Goal: Task Accomplishment & Management: Complete application form

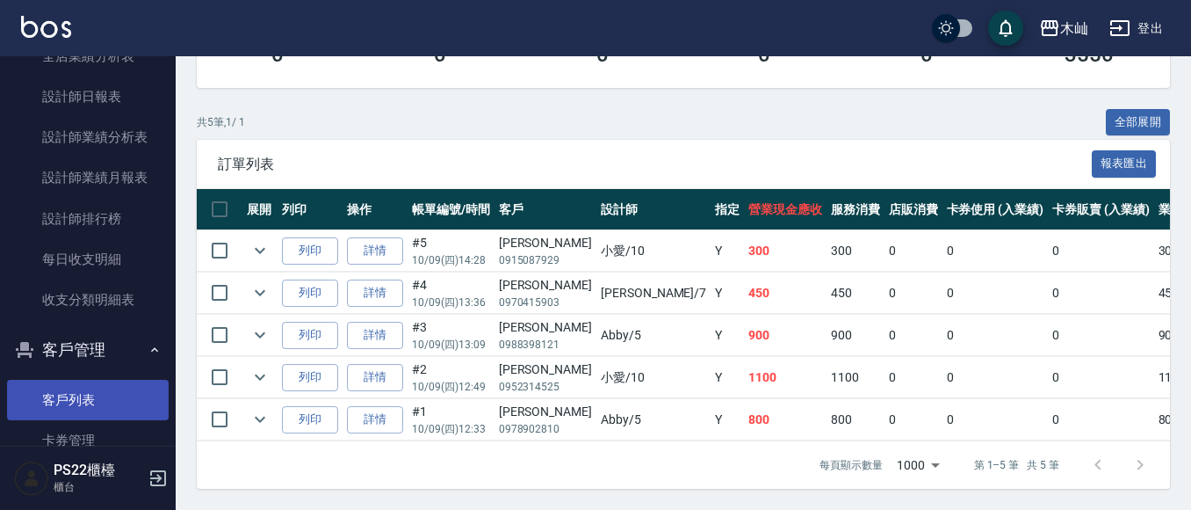
scroll to position [703, 0]
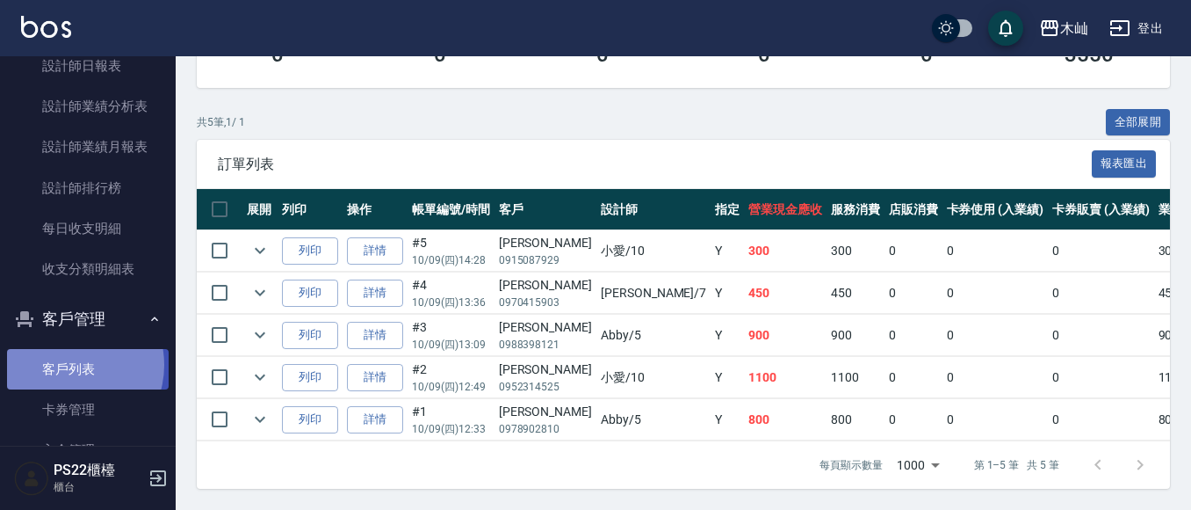
click at [67, 365] on link "客戶列表" at bounding box center [88, 369] width 162 height 40
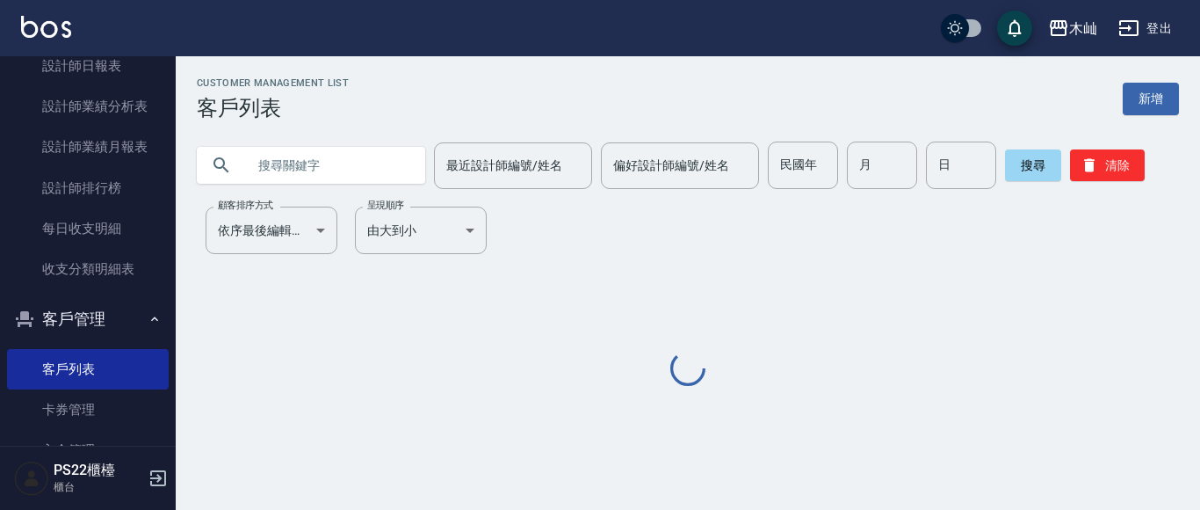
click at [351, 170] on input "text" at bounding box center [328, 164] width 165 height 47
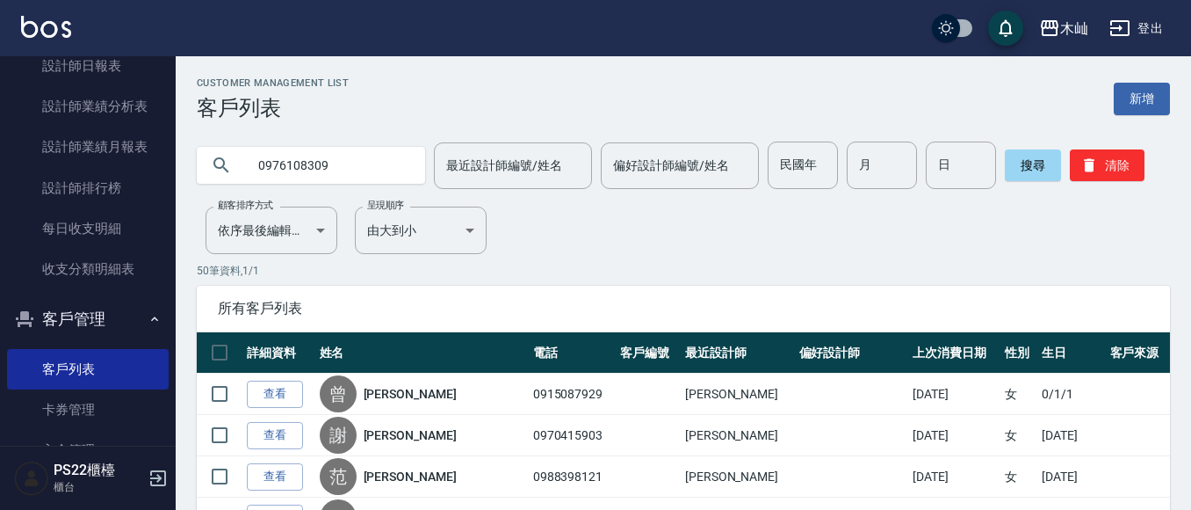
type input "0976108309"
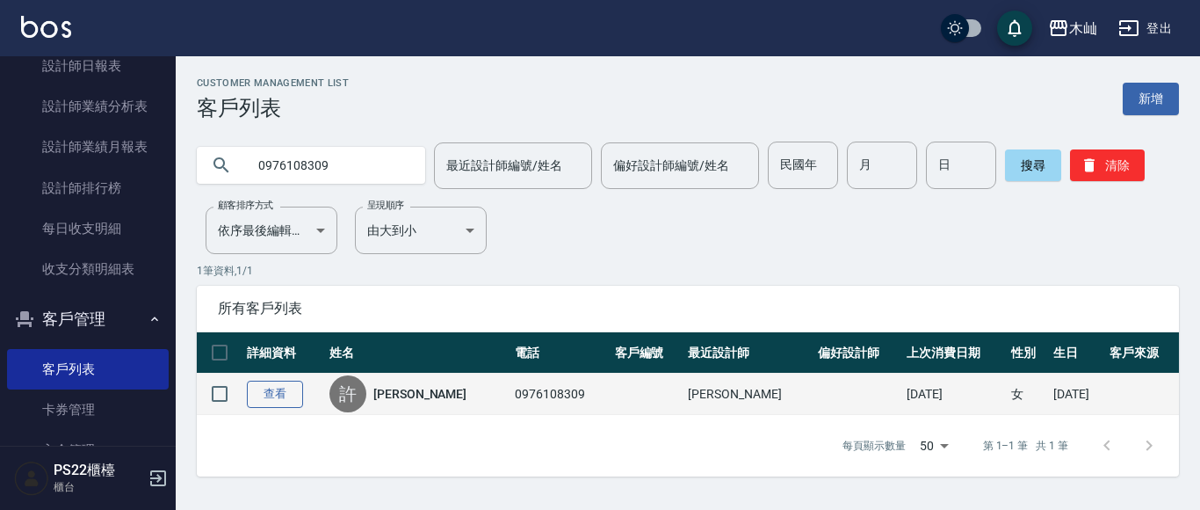
click at [282, 397] on link "查看" at bounding box center [275, 393] width 56 height 27
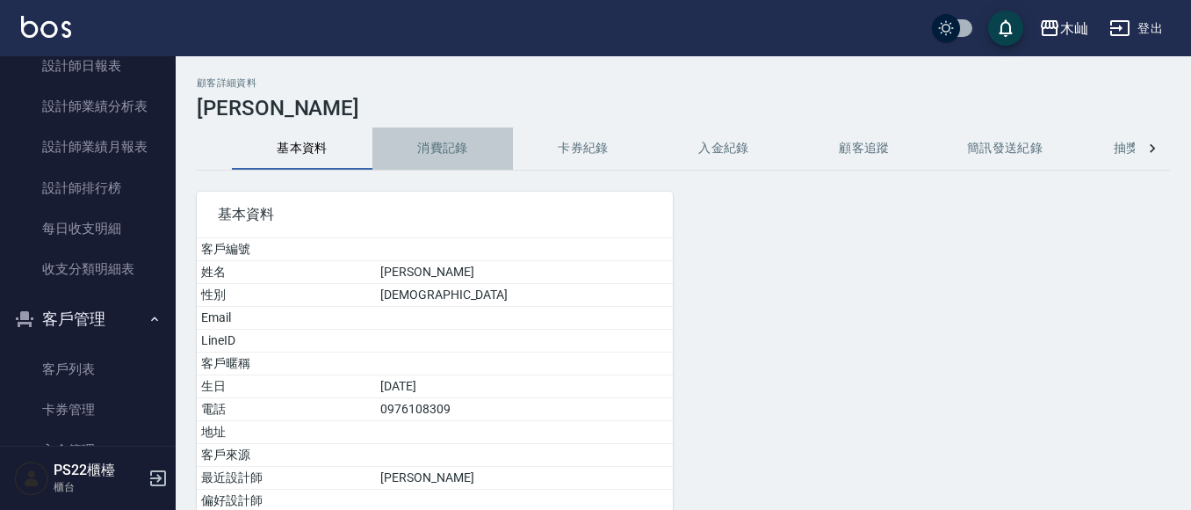
click at [417, 153] on button "消費記錄" at bounding box center [443, 148] width 141 height 42
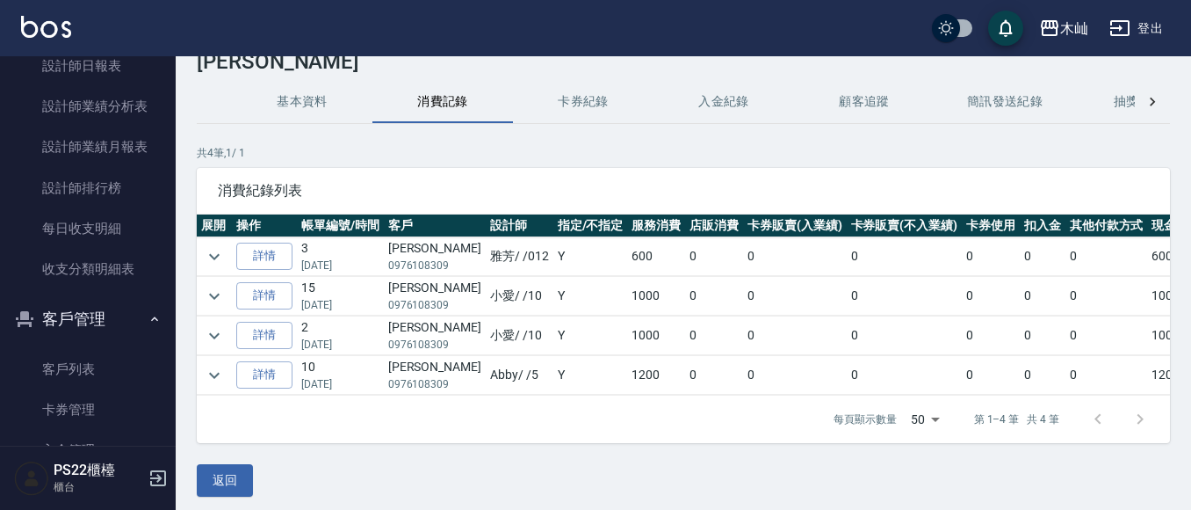
scroll to position [69, 0]
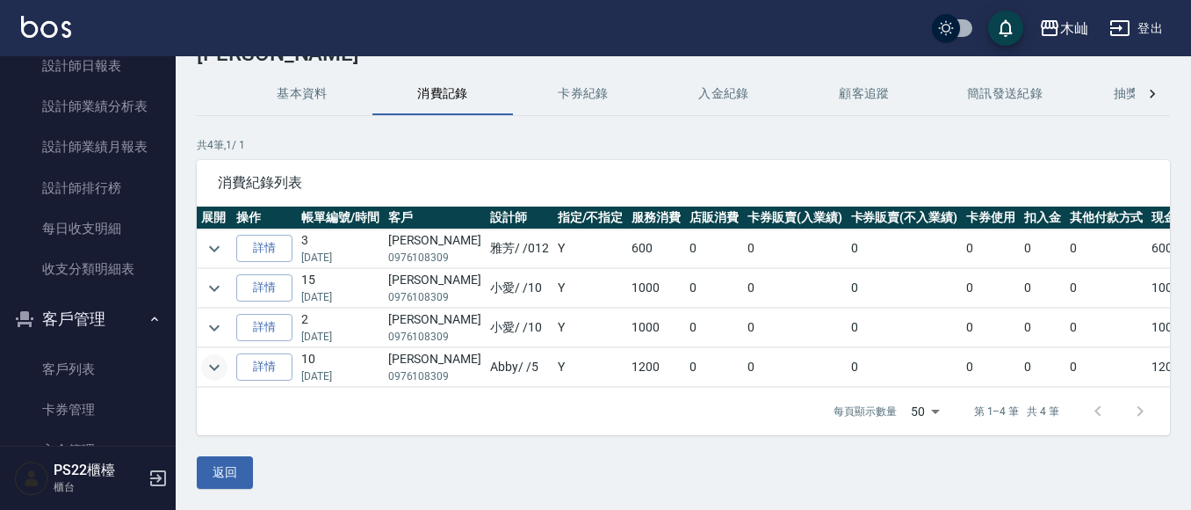
click at [210, 357] on icon "expand row" at bounding box center [214, 367] width 21 height 21
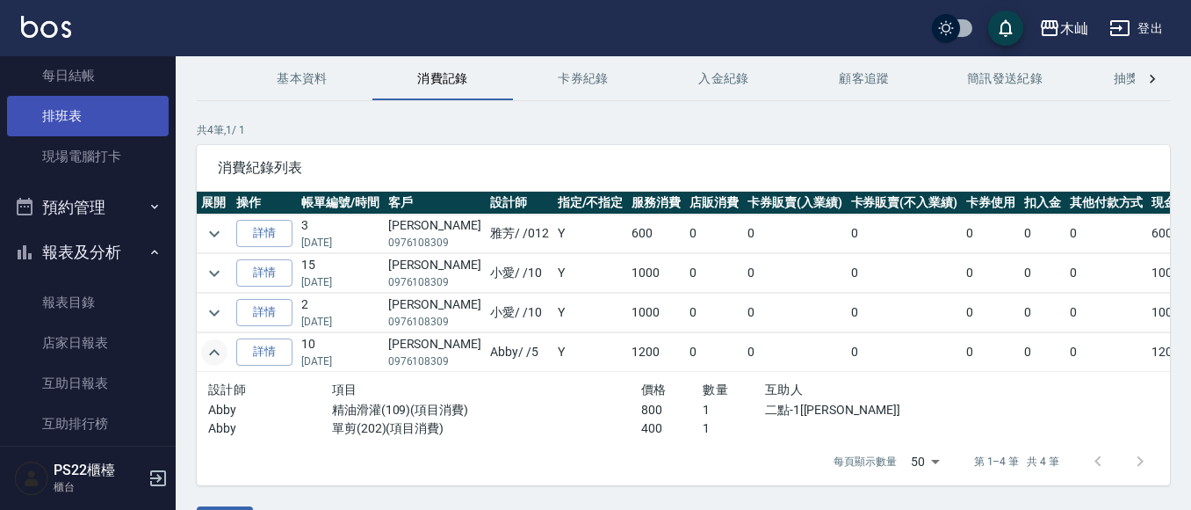
scroll to position [0, 0]
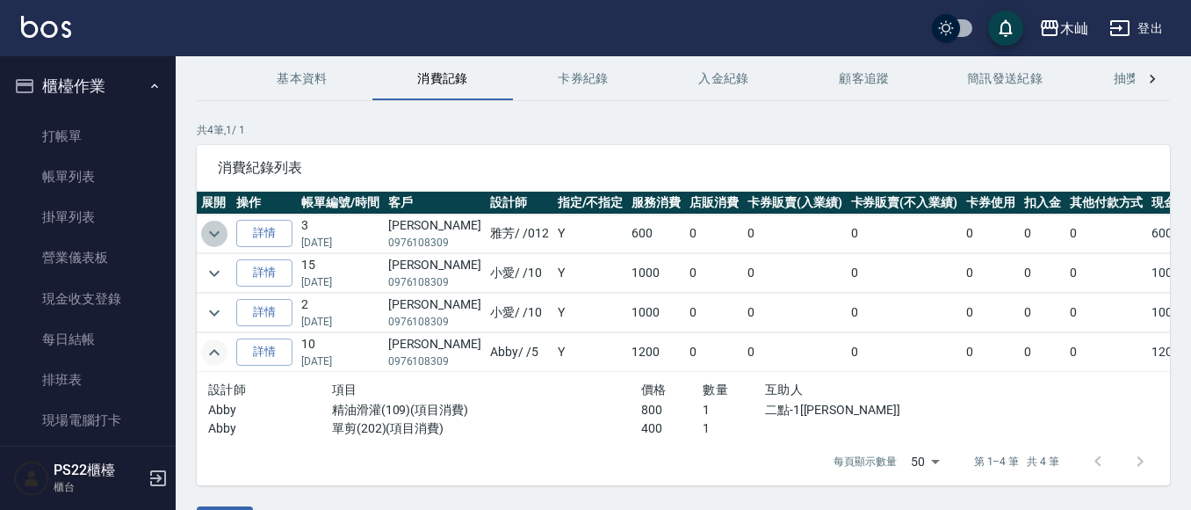
click at [209, 226] on icon "expand row" at bounding box center [214, 233] width 21 height 21
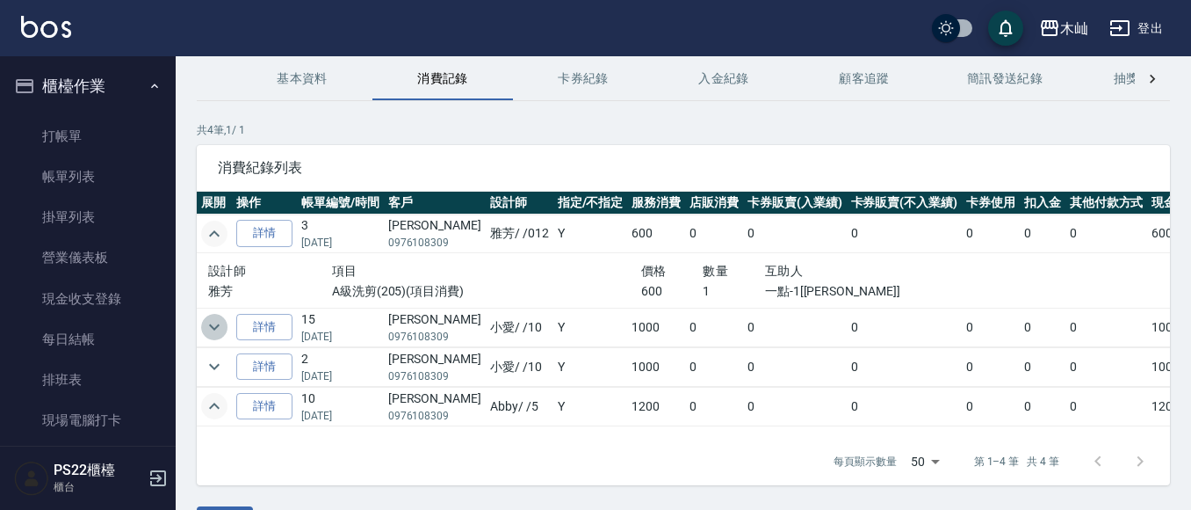
click at [214, 323] on icon "expand row" at bounding box center [214, 326] width 21 height 21
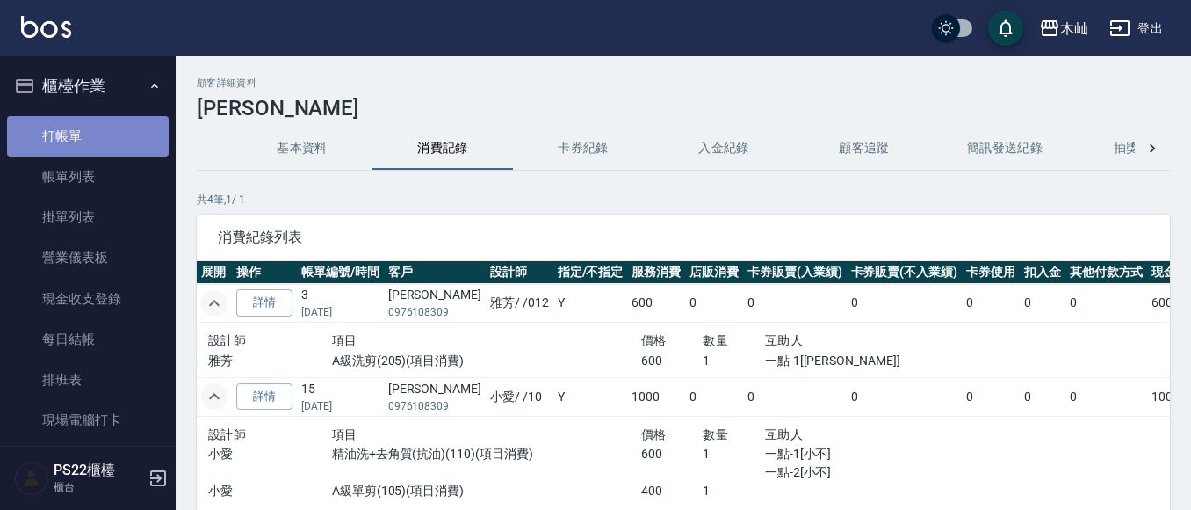
click at [111, 142] on link "打帳單" at bounding box center [88, 136] width 162 height 40
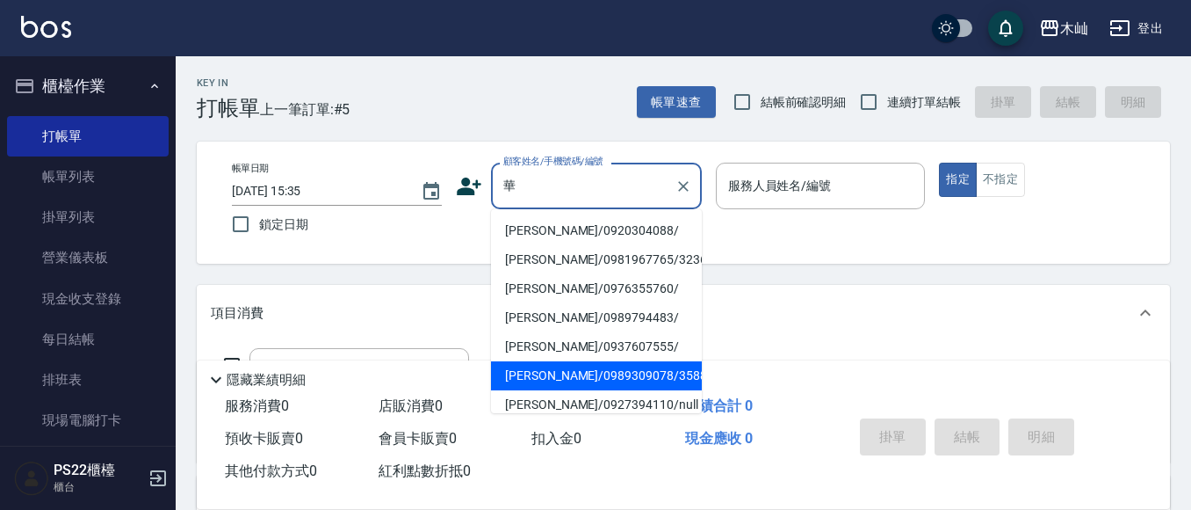
click at [646, 371] on li "[PERSON_NAME]/0989309078/3588" at bounding box center [596, 375] width 211 height 29
type input "[PERSON_NAME]/0989309078/3588"
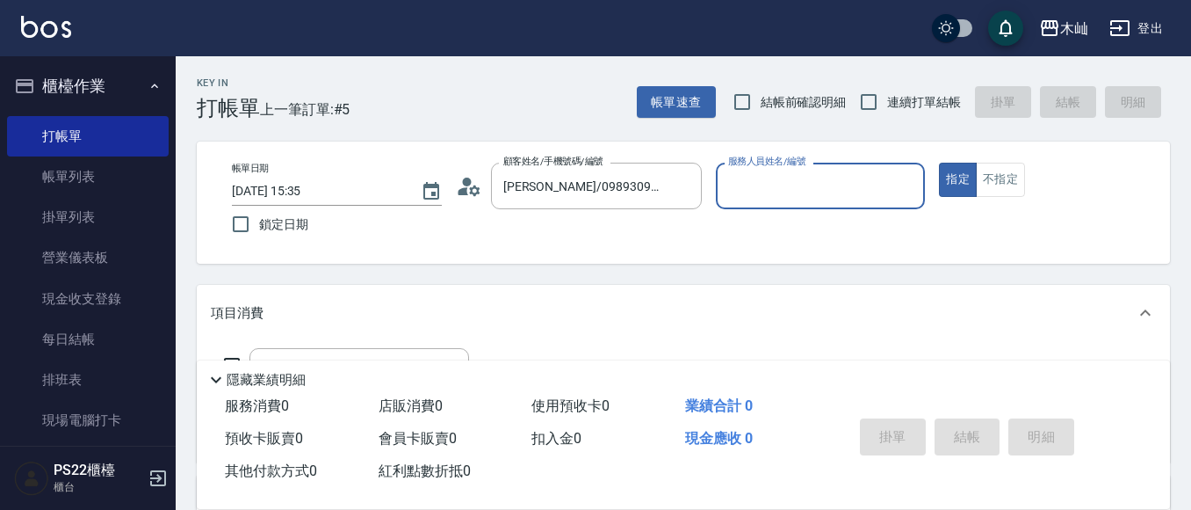
type input "小愛-10"
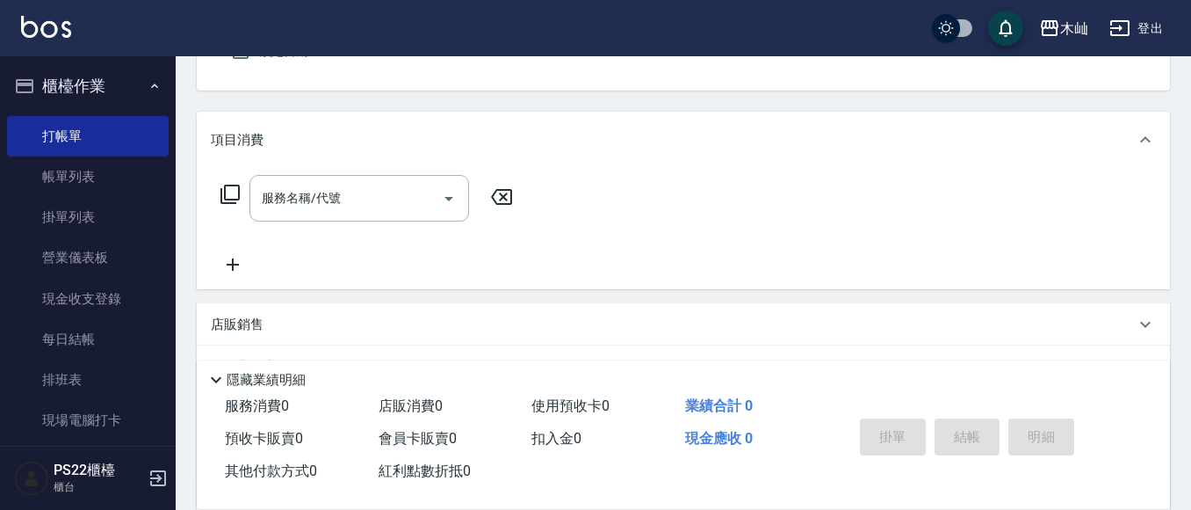
scroll to position [176, 0]
click at [315, 200] on div "服務名稱/代號 服務名稱/代號" at bounding box center [360, 195] width 220 height 47
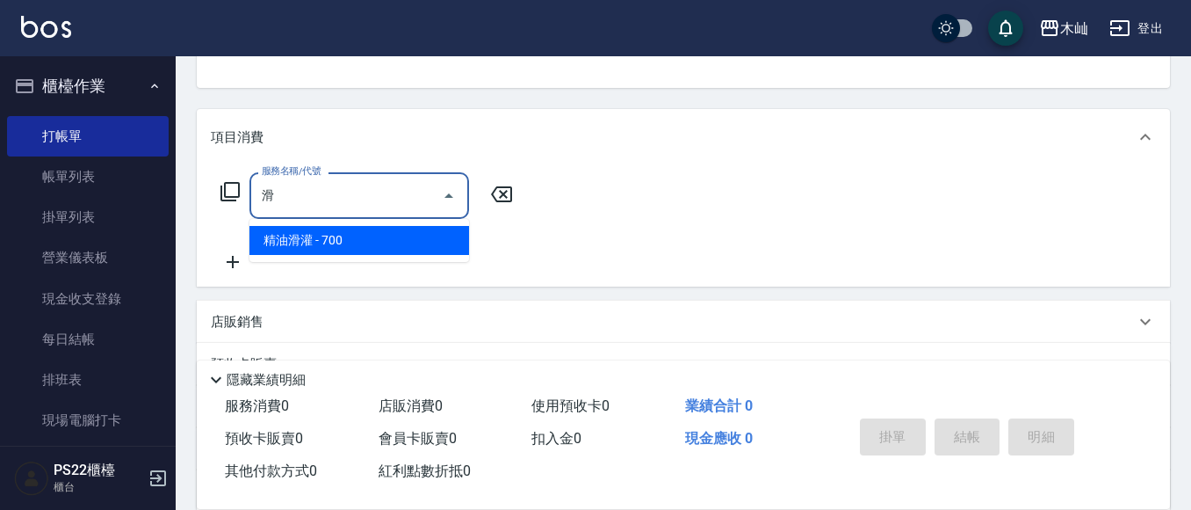
click at [364, 247] on span "精油滑灌 - 700" at bounding box center [360, 240] width 220 height 29
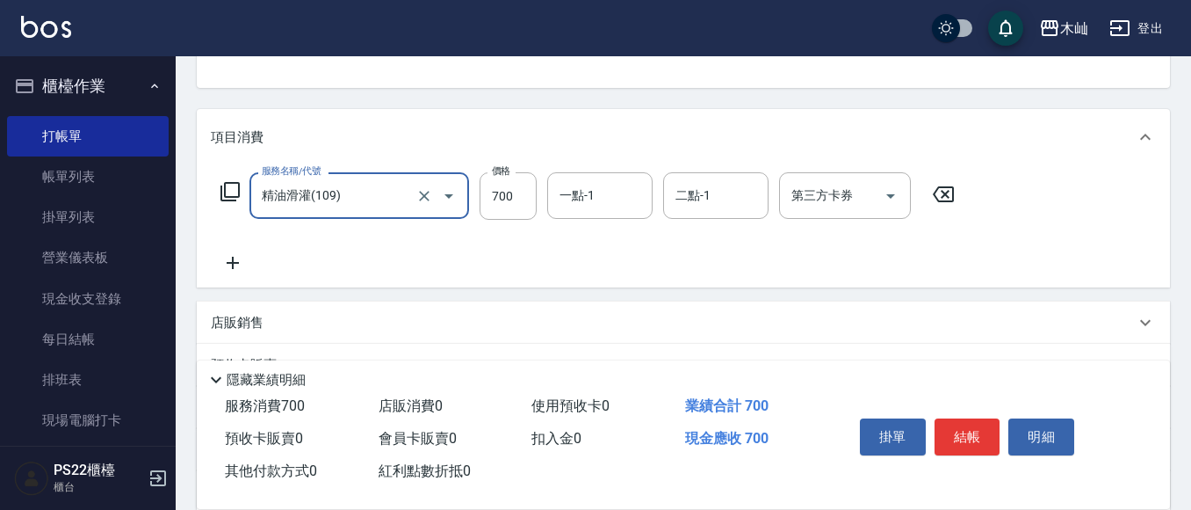
type input "精油滑灌(109)"
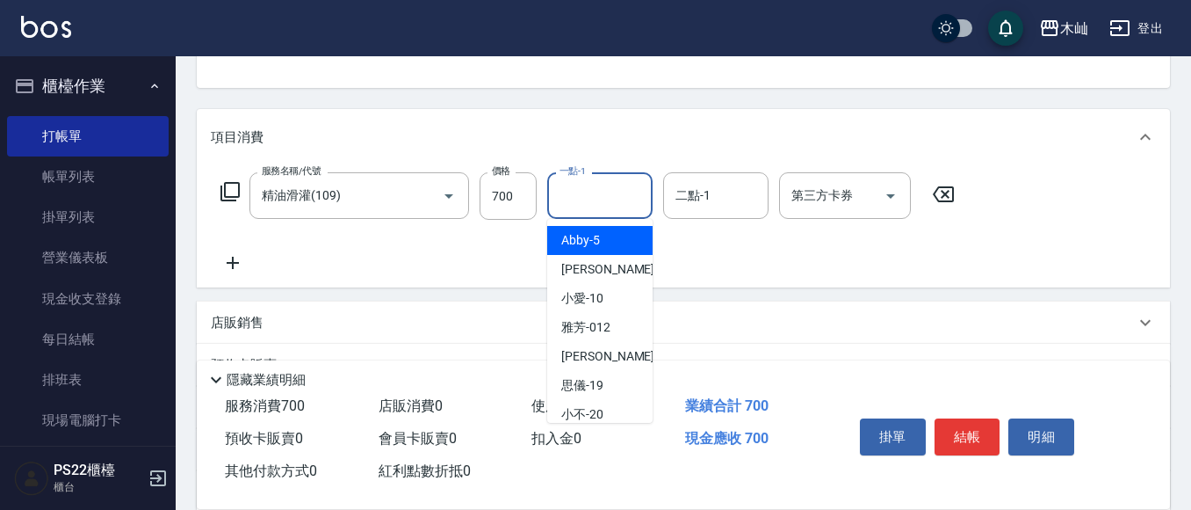
click at [601, 192] on input "一點-1" at bounding box center [600, 195] width 90 height 31
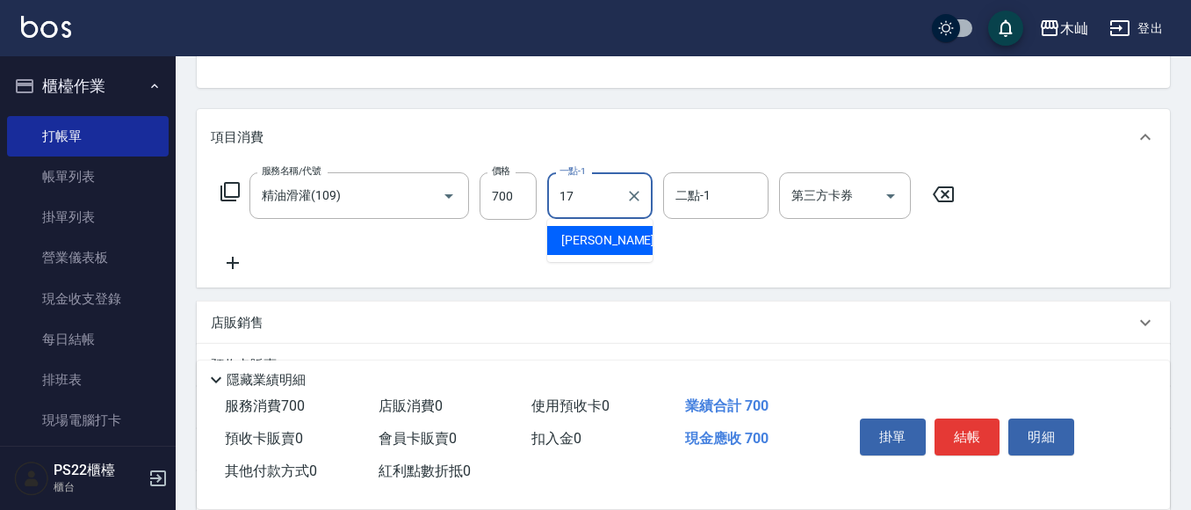
type input "[PERSON_NAME]-17"
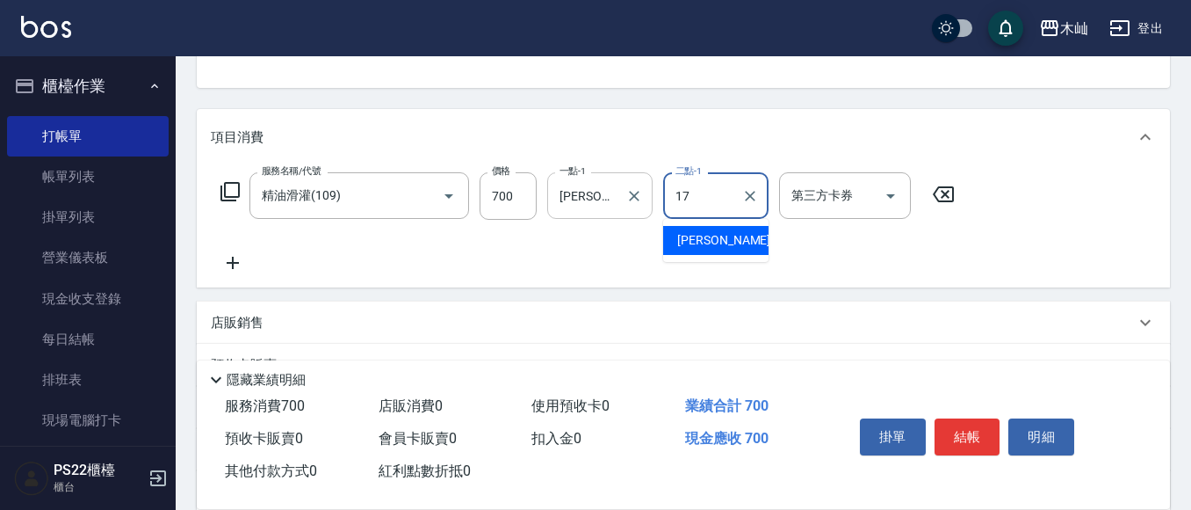
type input "[PERSON_NAME]-17"
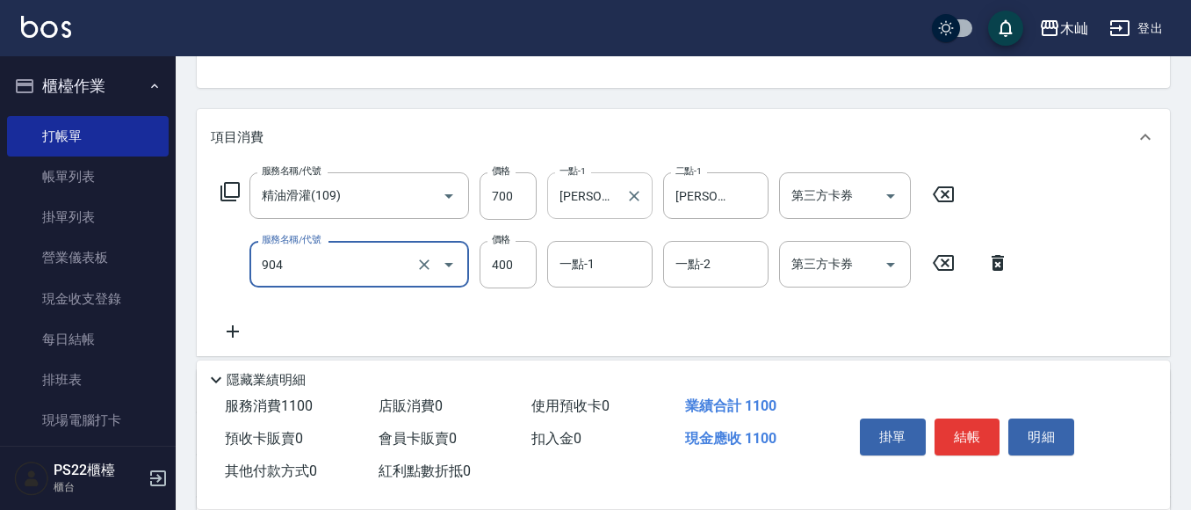
type input "精油洗+瞬護(904)"
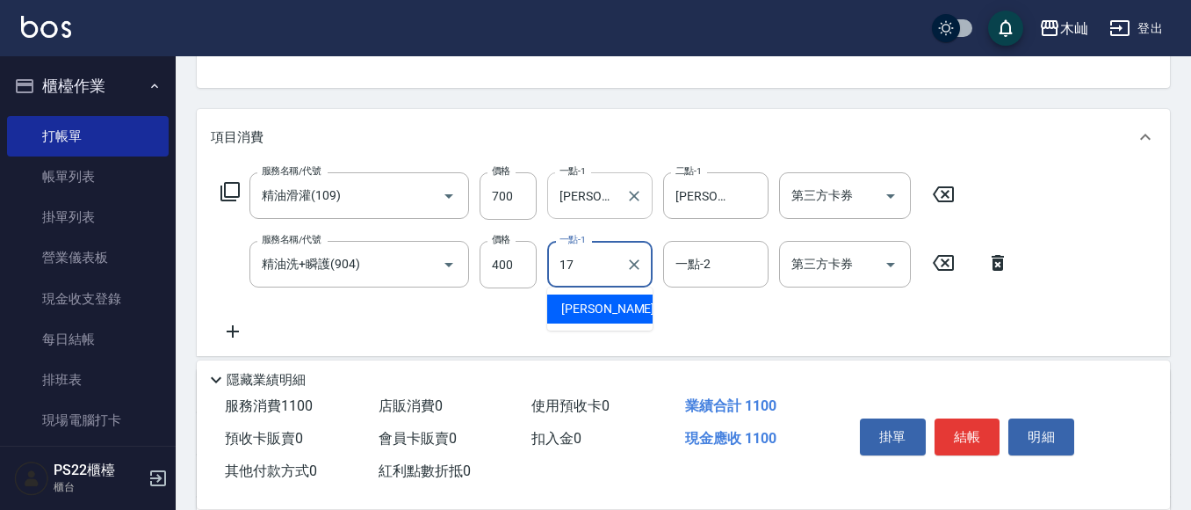
type input "[PERSON_NAME]-17"
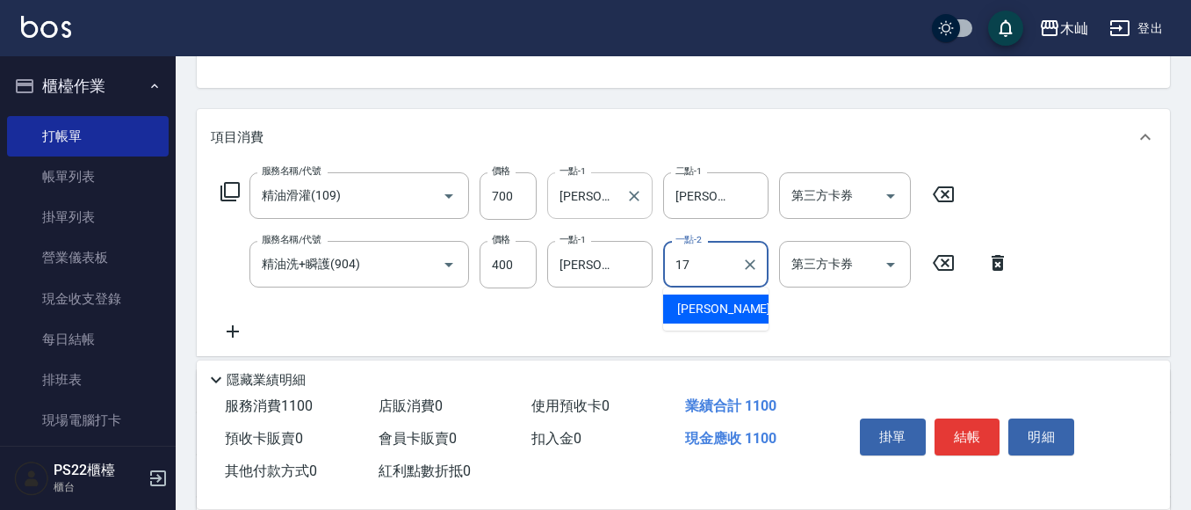
type input "[PERSON_NAME]-17"
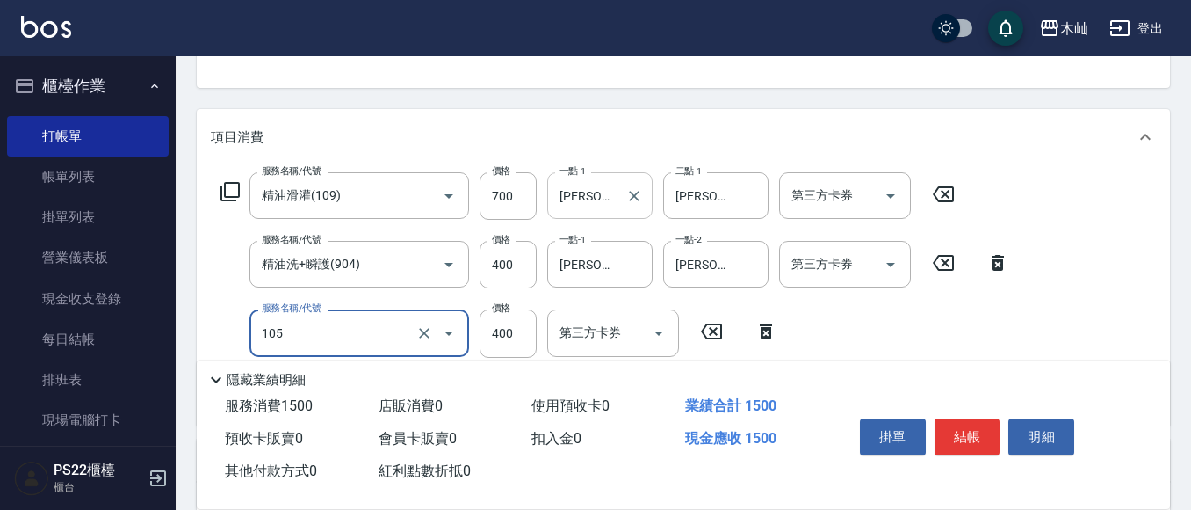
type input "A級單剪(105)"
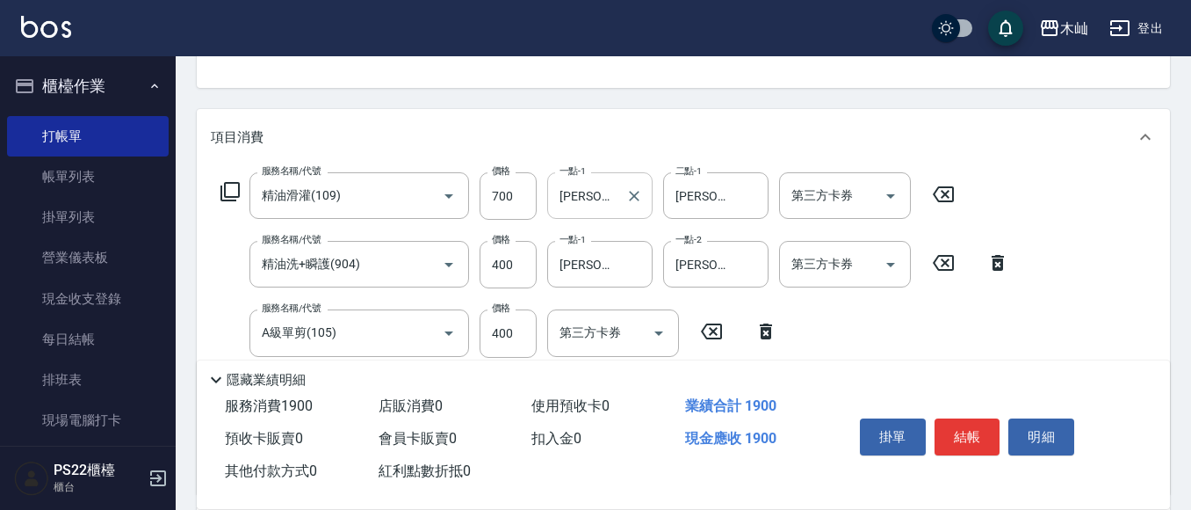
type input "A級單剪(105)"
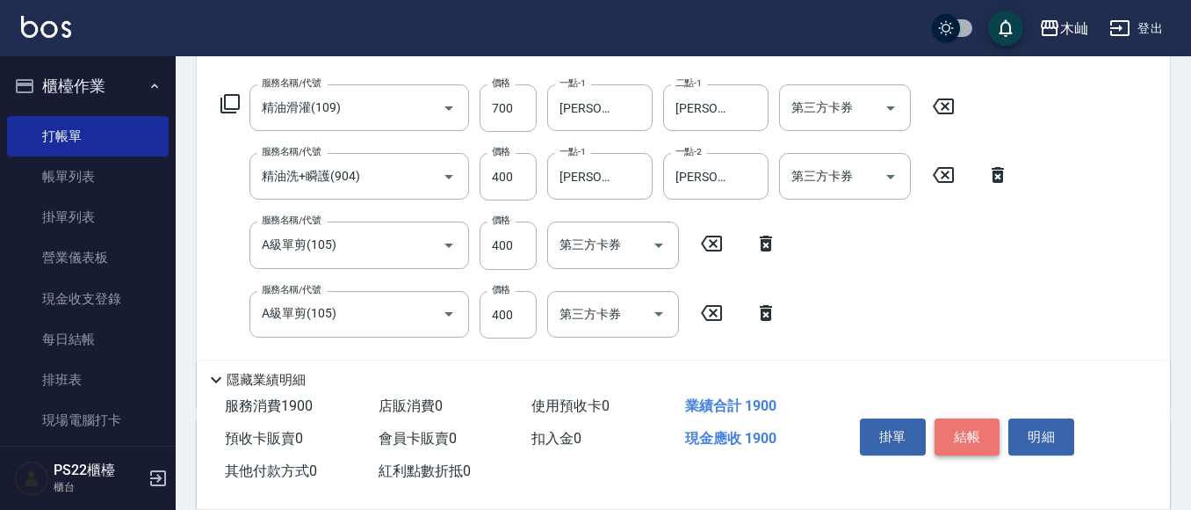
click at [962, 434] on button "結帳" at bounding box center [968, 436] width 66 height 37
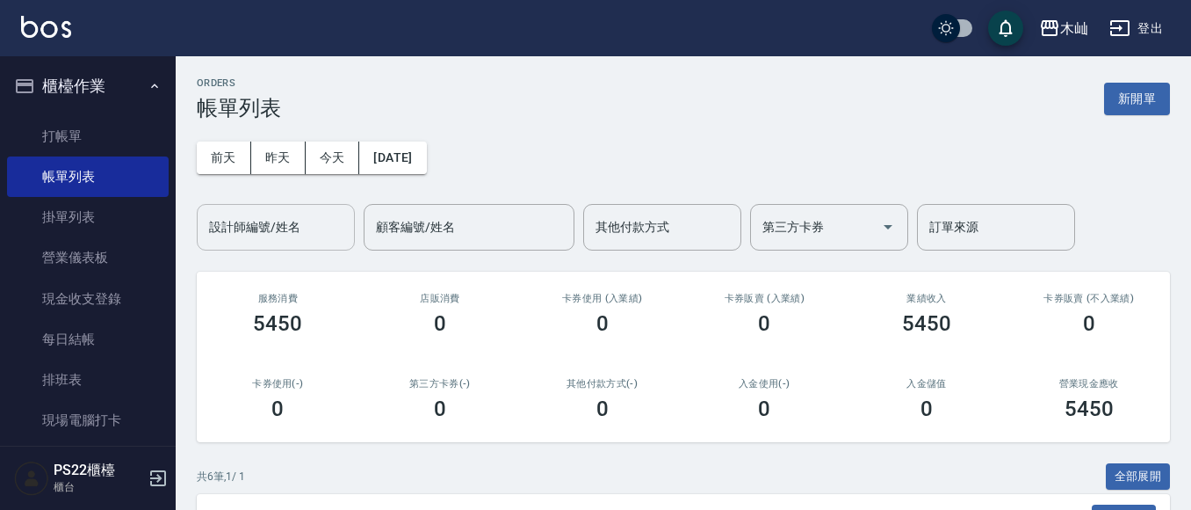
click at [219, 206] on div "設計師編號/姓名" at bounding box center [276, 227] width 158 height 47
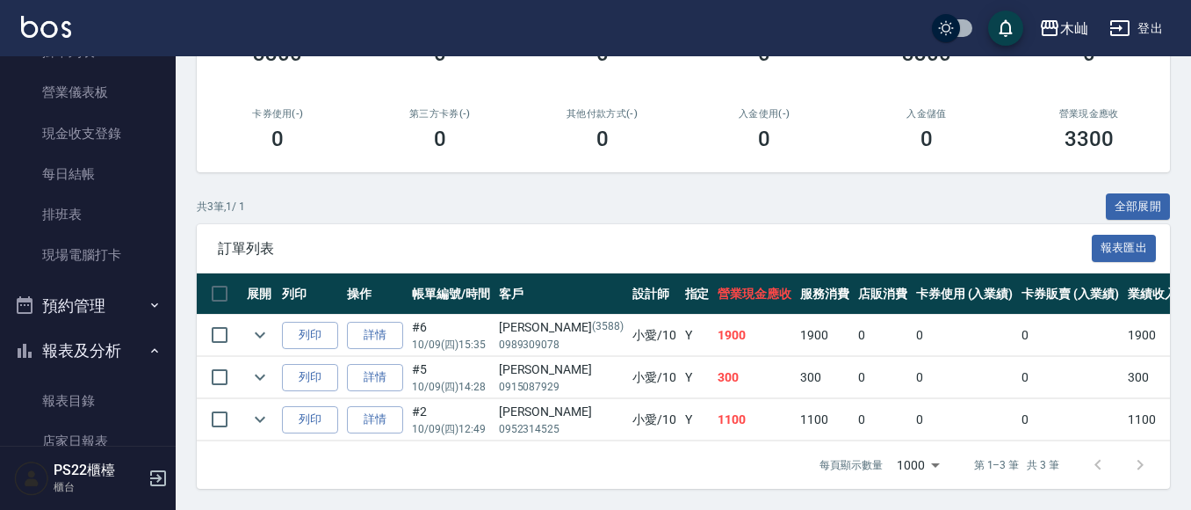
scroll to position [351, 0]
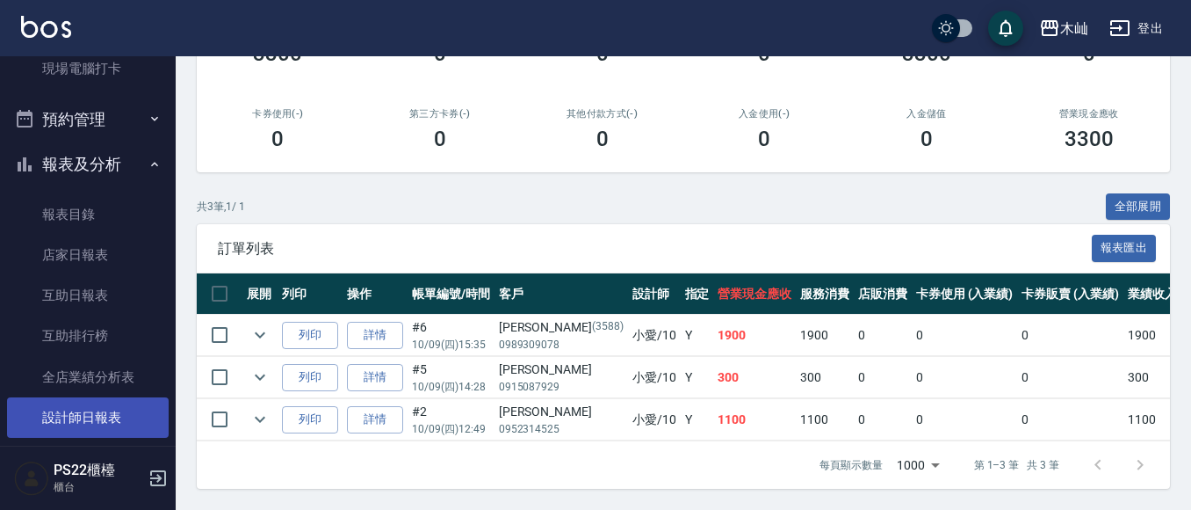
type input "小愛-10"
click at [66, 409] on link "設計師日報表" at bounding box center [88, 417] width 162 height 40
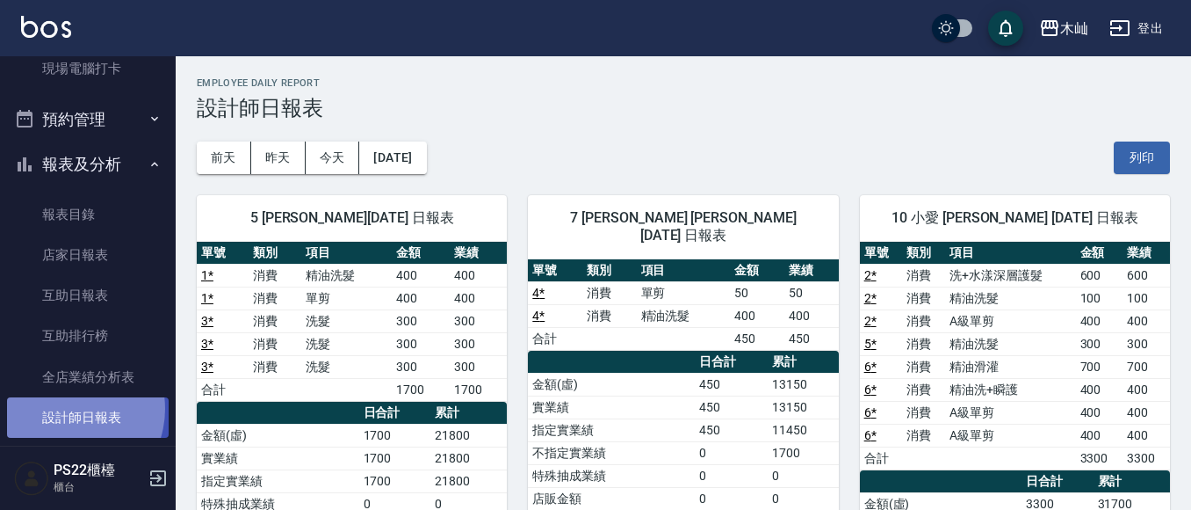
click at [66, 409] on link "設計師日報表" at bounding box center [88, 417] width 162 height 40
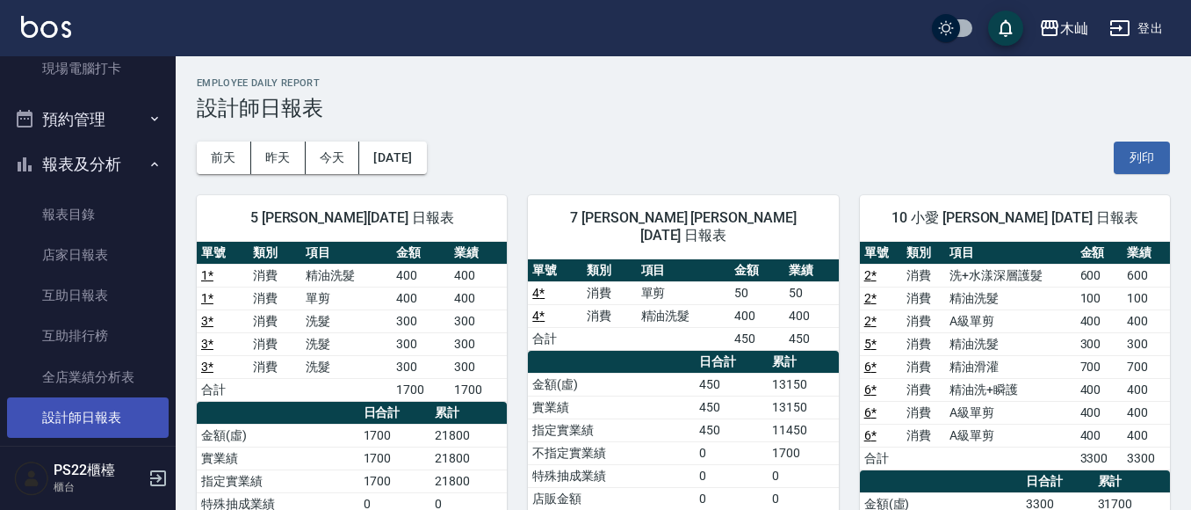
click at [66, 409] on link "設計師日報表" at bounding box center [88, 417] width 162 height 40
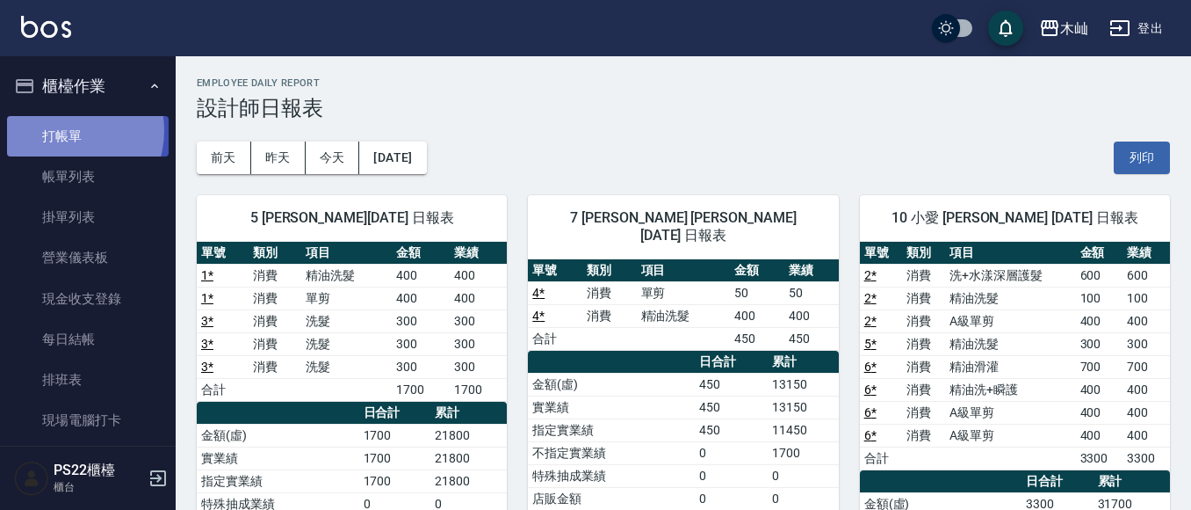
click at [62, 130] on link "打帳單" at bounding box center [88, 136] width 162 height 40
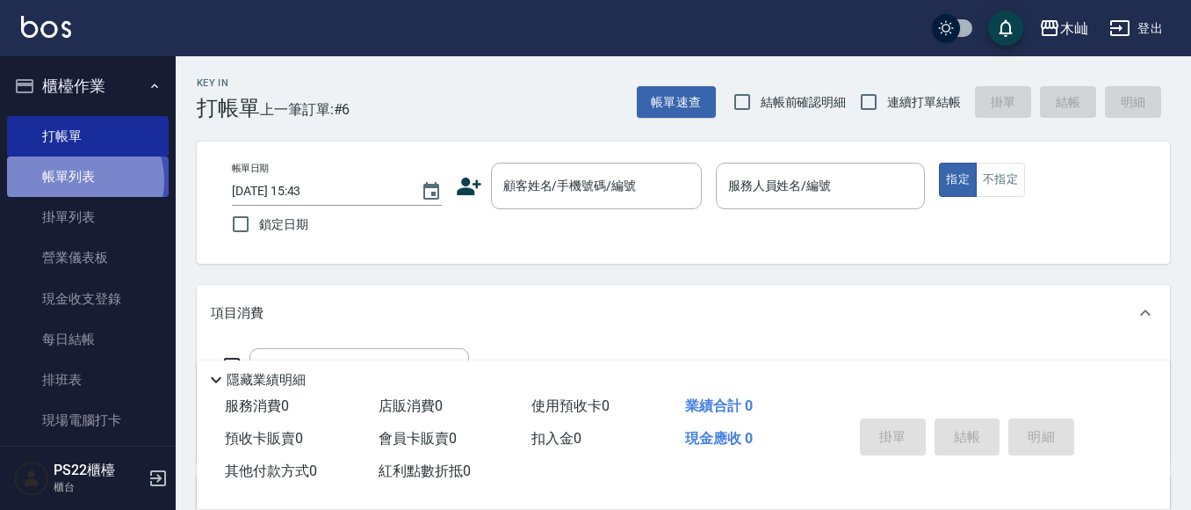
click at [78, 181] on link "帳單列表" at bounding box center [88, 176] width 162 height 40
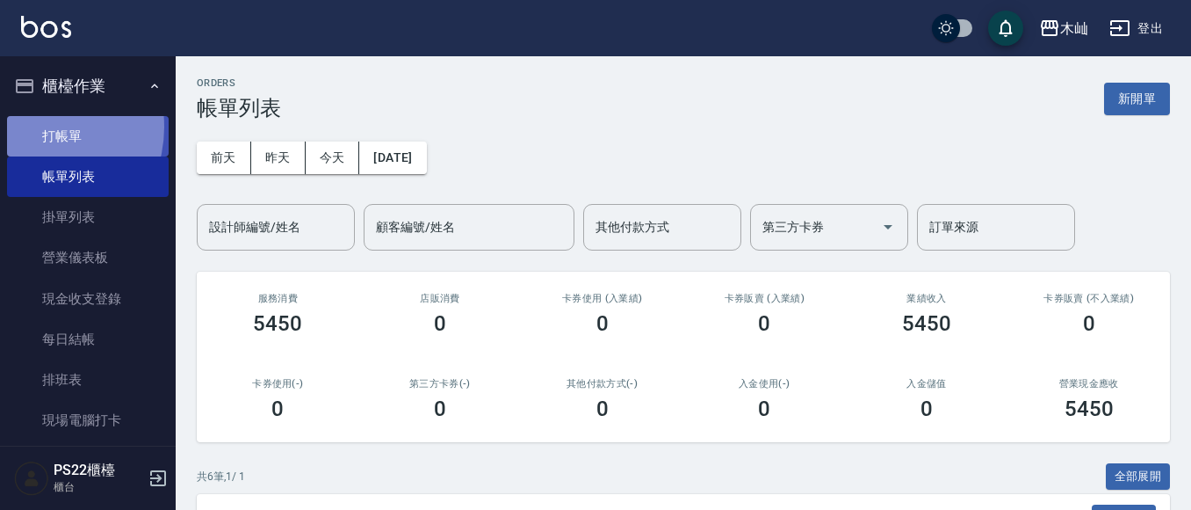
click at [31, 127] on link "打帳單" at bounding box center [88, 136] width 162 height 40
